Goal: Information Seeking & Learning: Find specific fact

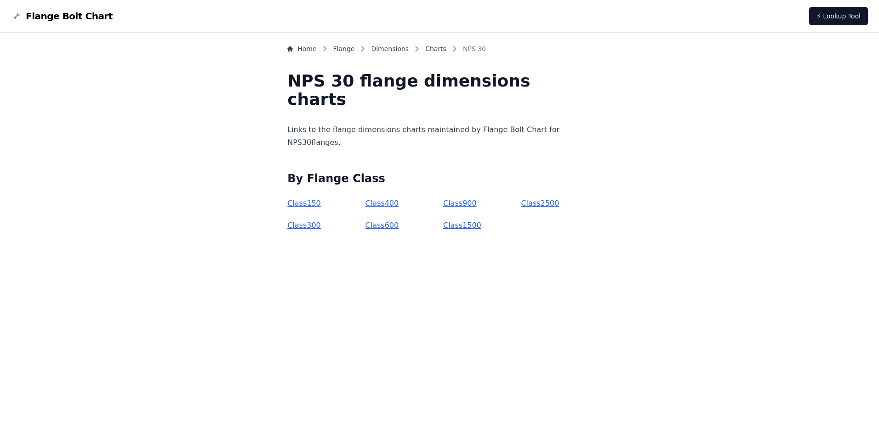
click at [393, 224] on link "Class 600" at bounding box center [383, 225] width 34 height 9
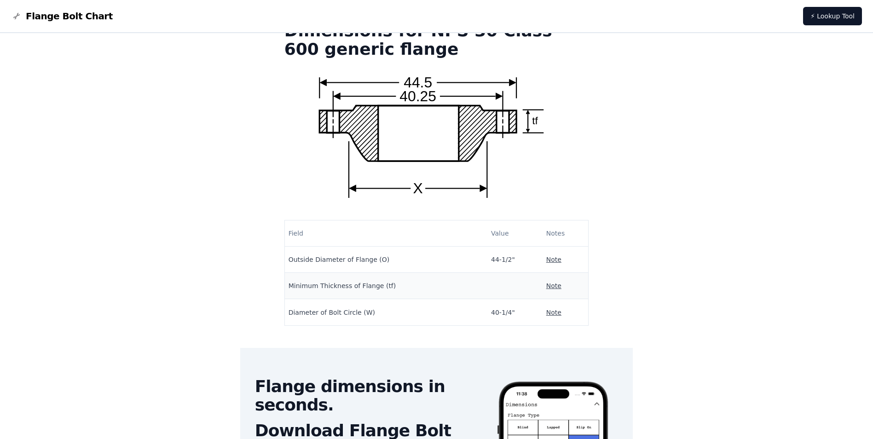
scroll to position [92, 0]
